Goal: Information Seeking & Learning: Learn about a topic

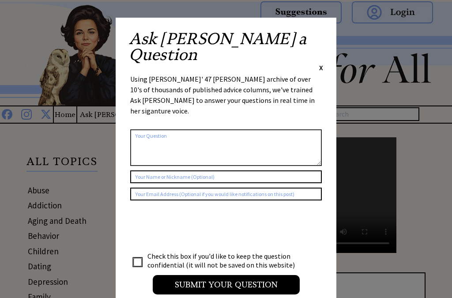
click at [323, 63] on span "X" at bounding box center [321, 67] width 4 height 9
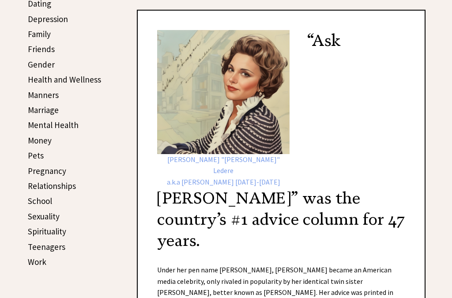
scroll to position [263, 0]
click at [32, 219] on link "Sexuality" at bounding box center [44, 216] width 32 height 11
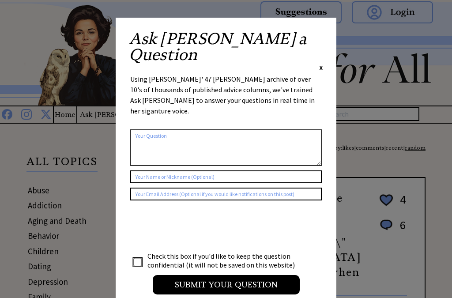
click at [319, 40] on div "Ask [PERSON_NAME] a Question X" at bounding box center [226, 52] width 194 height 42
click at [316, 36] on div "Ask [PERSON_NAME] a Question X" at bounding box center [226, 52] width 194 height 42
click at [320, 28] on div "Ask [PERSON_NAME] a Question X Using [PERSON_NAME]' 47 [PERSON_NAME] archive of…" at bounding box center [226, 167] width 221 height 299
click at [316, 28] on div "Ask [PERSON_NAME] a Question X Using [PERSON_NAME]' 47 [PERSON_NAME] archive of…" at bounding box center [226, 167] width 221 height 299
click at [316, 30] on div "Ask [PERSON_NAME] a Question X Using [PERSON_NAME]' 47 [PERSON_NAME] archive of…" at bounding box center [226, 167] width 221 height 299
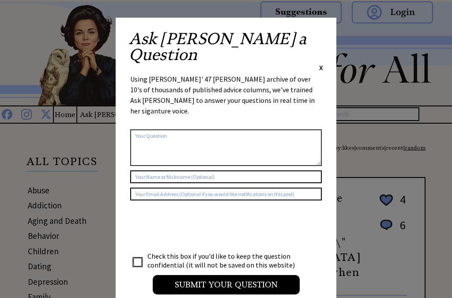
click at [322, 63] on span "X" at bounding box center [321, 67] width 4 height 9
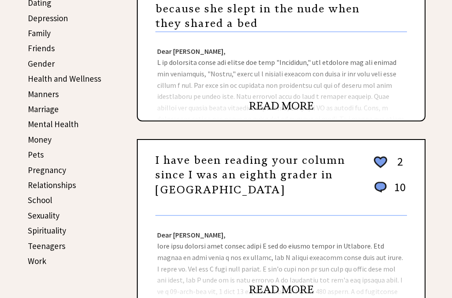
scroll to position [264, 0]
click at [36, 214] on link "Sexuality" at bounding box center [44, 215] width 32 height 11
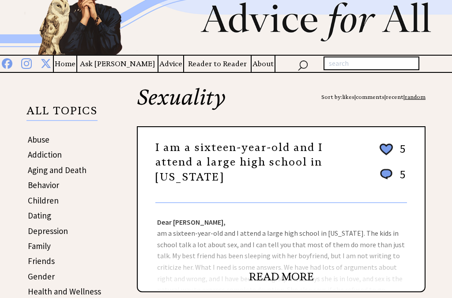
scroll to position [51, 0]
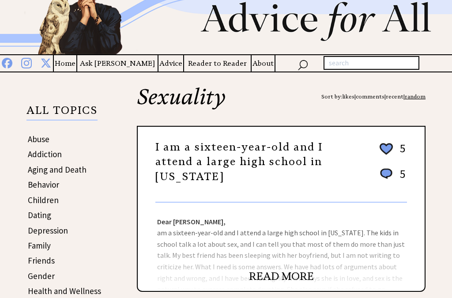
click at [256, 284] on link "READ MORE" at bounding box center [281, 276] width 65 height 13
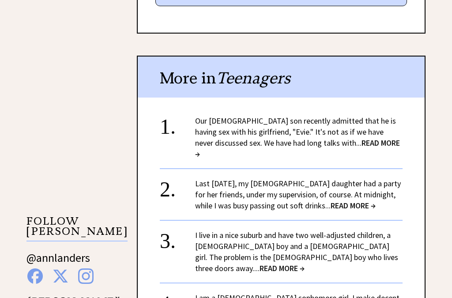
scroll to position [645, 0]
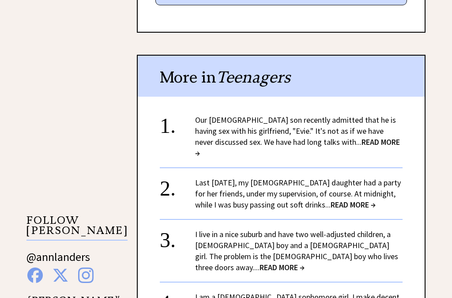
click at [80, 271] on img at bounding box center [85, 275] width 15 height 15
